Goal: Information Seeking & Learning: Learn about a topic

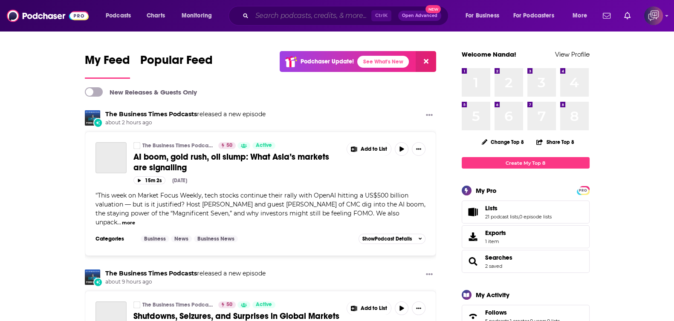
click at [291, 12] on input "Search podcasts, credits, & more..." at bounding box center [311, 16] width 119 height 14
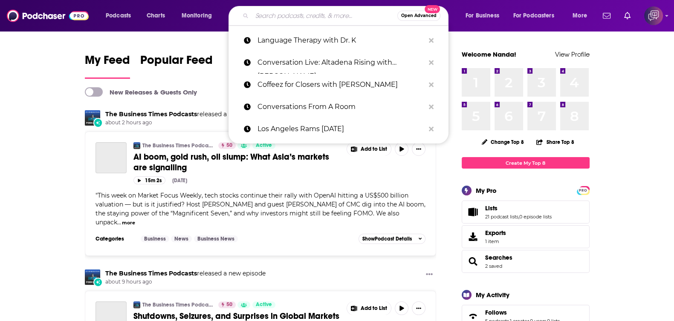
paste input "Empowered Relationship Podcast"
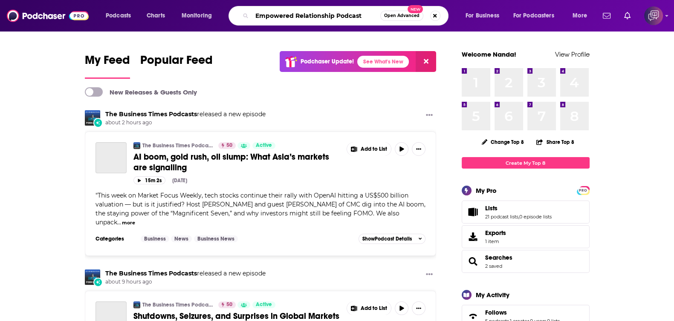
type input "Empowered Relationship Podcast"
click at [409, 14] on span "Open Advanced" at bounding box center [401, 16] width 35 height 4
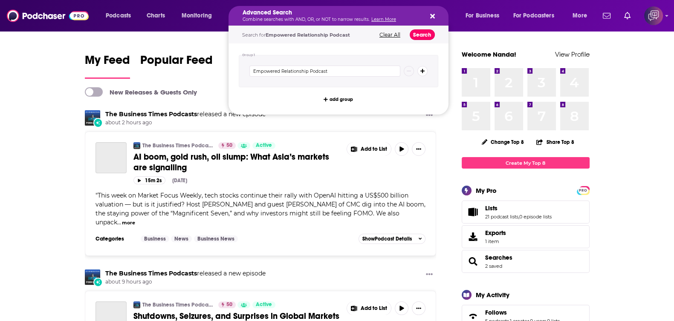
click at [428, 35] on button "Search" at bounding box center [421, 34] width 25 height 11
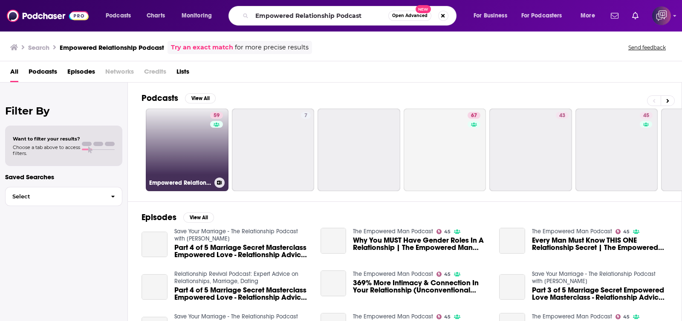
click at [194, 143] on link "59 Empowered Relationship Podcast: Your Relationship Resource And Guide" at bounding box center [187, 150] width 83 height 83
